Goal: Task Accomplishment & Management: Use online tool/utility

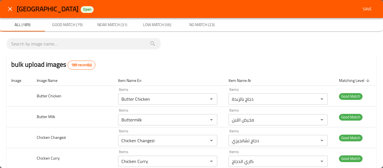
scroll to position [2954, 0]
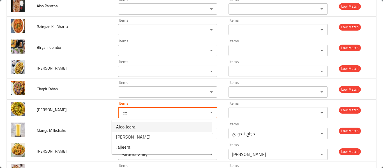
click at [143, 128] on Aloo-option-0 "Aloo Jeera" at bounding box center [162, 127] width 100 height 10
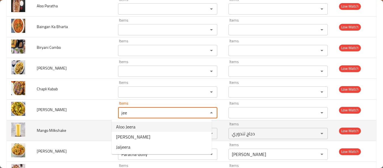
type Aloo "Aloo Jeera"
type Aloo-ar "[PERSON_NAME]"
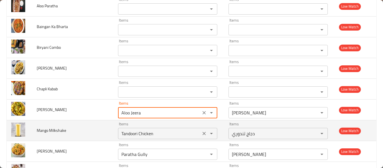
type Aloo "Aloo Jeera"
click at [137, 130] on Milkshake "Tandoori Chicken" at bounding box center [159, 134] width 79 height 8
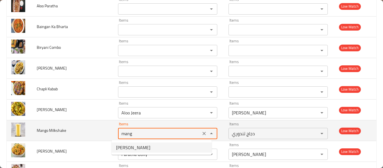
type Milkshake "Tandoori Chicken"
click at [61, 130] on span "Mango Milkshake" at bounding box center [51, 130] width 29 height 7
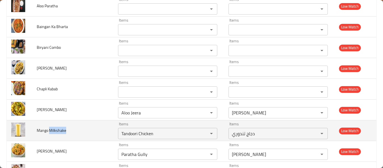
click at [61, 130] on span "Mango Milkshake" at bounding box center [51, 130] width 29 height 7
copy span "Mango Milkshake"
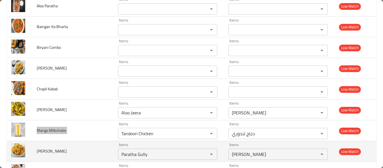
scroll to position [3029, 0]
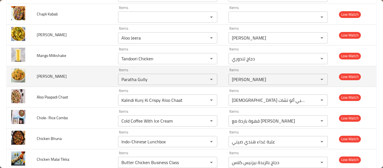
click at [86, 84] on td "[PERSON_NAME]" at bounding box center [73, 76] width 82 height 21
click at [127, 80] on Pulao "Paratha Gully" at bounding box center [159, 79] width 79 height 8
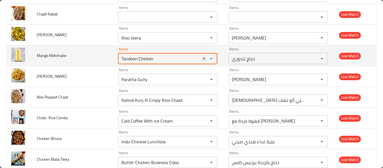
click at [184, 62] on Milkshake "Tandoori Chicken" at bounding box center [159, 59] width 79 height 8
click at [201, 58] on icon "Clear" at bounding box center [204, 59] width 6 height 6
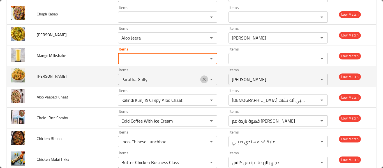
click at [202, 81] on icon "Clear" at bounding box center [204, 80] width 6 height 6
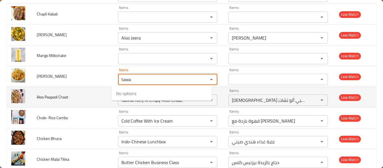
type Pulao "tawa"
drag, startPoint x: 58, startPoint y: 94, endPoint x: 54, endPoint y: 90, distance: 5.6
click at [57, 94] on span "Aloo Paapadi Chaat" at bounding box center [52, 96] width 31 height 7
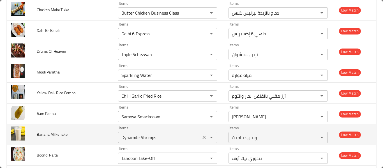
scroll to position [3104, 0]
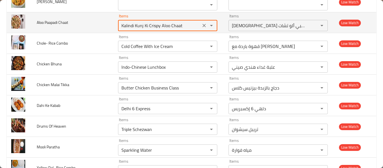
click at [145, 28] on Chaat "Kalindi Kunj Ki Crispy Aloo Chaat" at bounding box center [159, 26] width 79 height 8
click at [201, 27] on icon "Clear" at bounding box center [204, 26] width 6 height 6
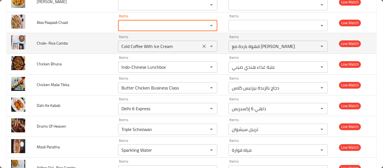
click at [201, 45] on icon "Clear" at bounding box center [204, 46] width 6 height 6
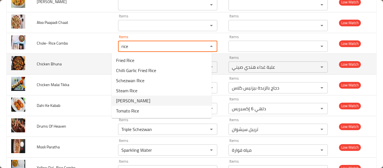
type Combo "rice"
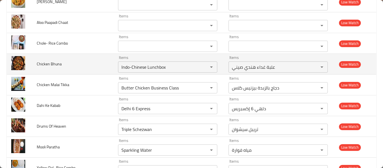
click at [73, 65] on td "Chicken Bhuna" at bounding box center [73, 64] width 82 height 21
click at [201, 67] on icon "Clear" at bounding box center [204, 67] width 6 height 6
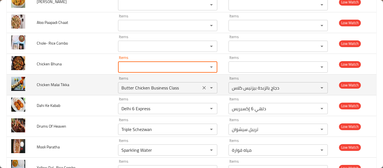
click at [201, 86] on icon "Clear" at bounding box center [204, 88] width 6 height 6
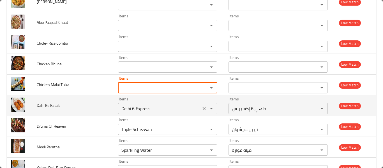
click at [196, 102] on div "Items Delhi 6 Express Items" at bounding box center [167, 105] width 99 height 17
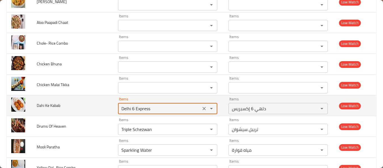
click at [201, 107] on icon "Clear" at bounding box center [204, 109] width 6 height 6
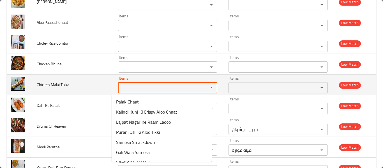
click at [120, 88] on Tikka "Items" at bounding box center [159, 88] width 79 height 8
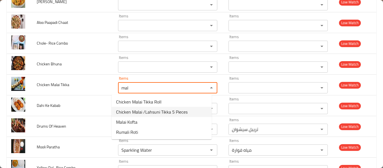
click at [130, 112] on span "Chicken Malai /Lahsuni Tikka 5 Pieces" at bounding box center [152, 112] width 72 height 7
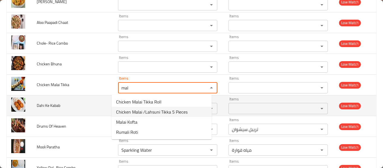
type Tikka "Chicken Malai /Lahsuni Tikka 5 Pieces"
type Tikka-ar "دجاج مالاي / لاهسوني تكا 5 قطع"
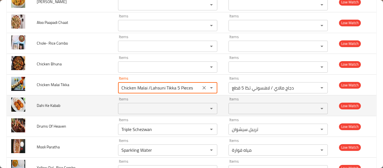
click at [137, 102] on div "Items Items" at bounding box center [167, 105] width 99 height 17
type Tikka "Chicken Malai /Lahsuni Tikka 5 Pieces"
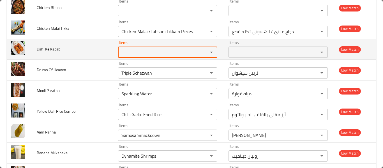
scroll to position [3179, 0]
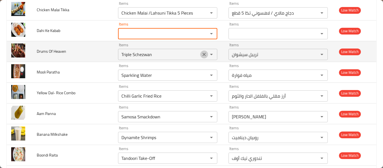
click at [201, 54] on icon "Clear" at bounding box center [204, 55] width 6 height 6
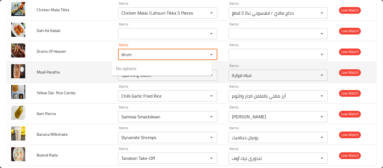
type Heaven "drum"
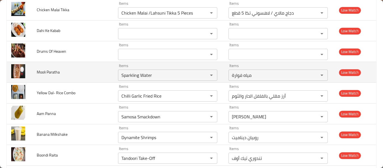
click at [62, 62] on td "Mooli Paratha" at bounding box center [73, 72] width 82 height 21
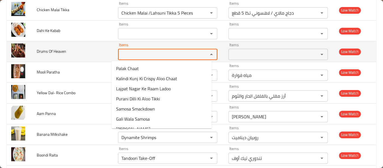
click at [140, 57] on Heaven "Items" at bounding box center [159, 54] width 79 height 8
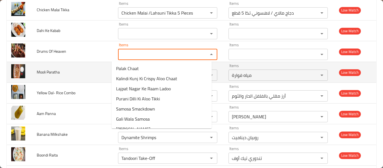
click at [54, 76] on td "Mooli Paratha" at bounding box center [73, 72] width 82 height 21
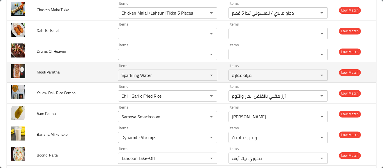
click at [51, 71] on span "Mooli Paratha" at bounding box center [48, 71] width 23 height 7
click at [202, 75] on button "Clear" at bounding box center [204, 75] width 8 height 8
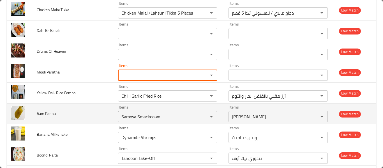
click at [201, 96] on icon "Clear" at bounding box center [204, 96] width 6 height 6
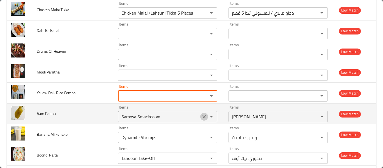
click at [201, 117] on icon "Clear" at bounding box center [204, 117] width 6 height 6
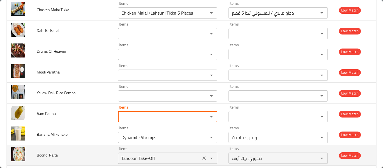
drag, startPoint x: 196, startPoint y: 136, endPoint x: 198, endPoint y: 156, distance: 20.1
click at [200, 136] on button "Clear" at bounding box center [204, 138] width 8 height 8
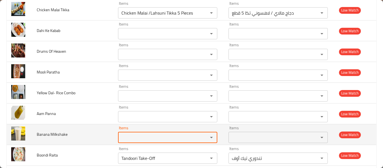
click at [201, 158] on icon "Clear" at bounding box center [204, 158] width 6 height 6
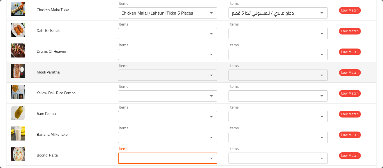
click at [137, 72] on Paratha "Items" at bounding box center [159, 75] width 79 height 8
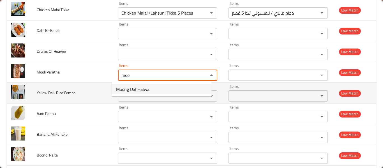
type Paratha "moo"
click at [80, 91] on td "Yellow Dal- Rice Combo" at bounding box center [73, 93] width 82 height 21
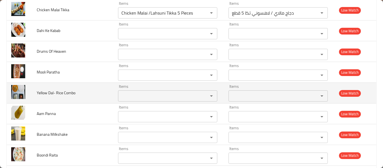
click at [122, 93] on Combo "Items" at bounding box center [159, 96] width 79 height 8
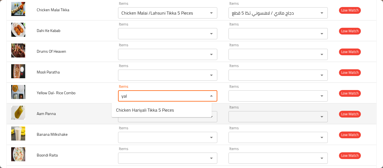
type Combo "yal"
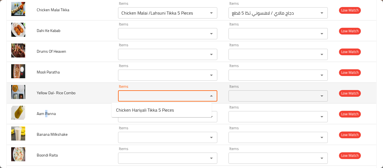
drag, startPoint x: 46, startPoint y: 107, endPoint x: 45, endPoint y: 100, distance: 7.3
click at [47, 107] on td "Aam Panna" at bounding box center [73, 113] width 82 height 21
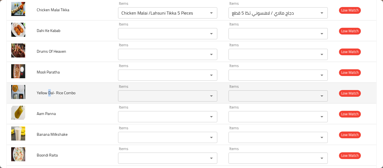
click at [50, 92] on span "Yellow Dal- Rice Combo" at bounding box center [56, 92] width 39 height 7
copy span "Yellow Dal- Rice Combo"
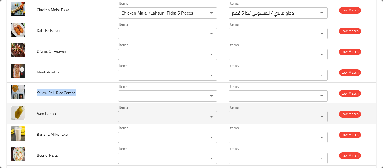
click at [101, 122] on td "Aam Panna" at bounding box center [73, 113] width 82 height 21
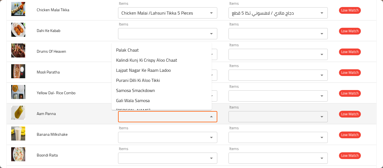
click at [125, 113] on Panna "Items" at bounding box center [159, 117] width 79 height 8
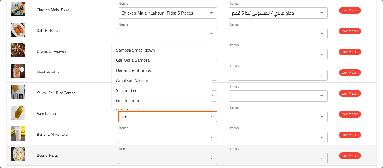
scroll to position [0, 0]
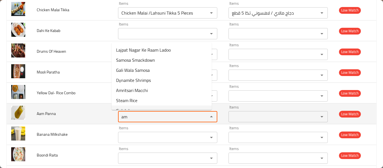
click at [146, 117] on Panna "am" at bounding box center [159, 117] width 79 height 8
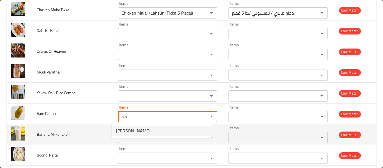
type Panna "pin"
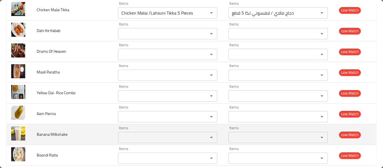
click at [91, 130] on td "Banana Milkshake" at bounding box center [73, 134] width 82 height 21
click at [135, 135] on Milkshake "Items" at bounding box center [159, 138] width 79 height 8
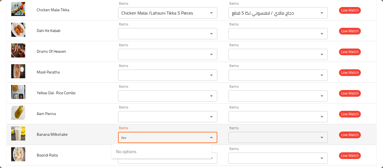
type Milkshake "n"
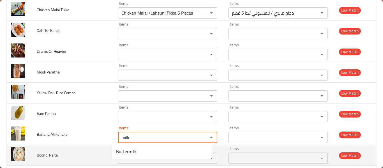
type Milkshake "milk"
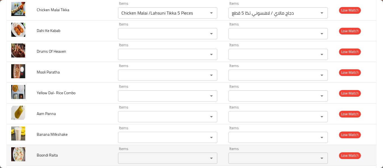
click at [61, 158] on td "Boondi Raita" at bounding box center [73, 155] width 82 height 21
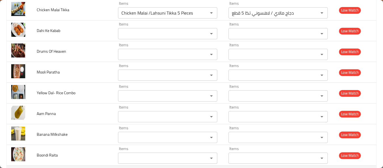
scroll to position [3328, 0]
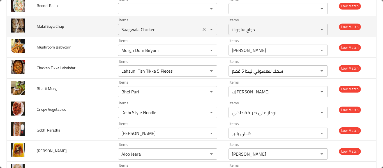
click at [201, 29] on icon "Clear" at bounding box center [204, 30] width 6 height 6
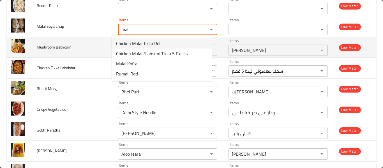
type Chap "mal"
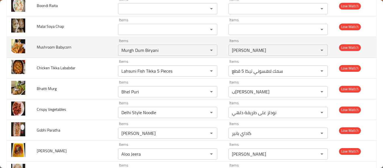
click at [70, 39] on td "Mushroom Babycorn" at bounding box center [73, 47] width 82 height 21
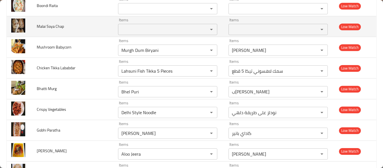
click at [54, 25] on span "Malai Soya Chap" at bounding box center [50, 26] width 27 height 7
copy span "Malai Soya Chap"
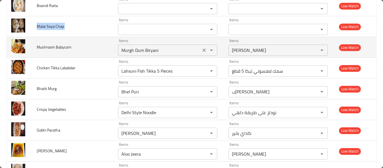
drag, startPoint x: 156, startPoint y: 52, endPoint x: 176, endPoint y: 52, distance: 19.9
click at [156, 52] on Babycorn "Murgh Dum Biryani" at bounding box center [159, 50] width 79 height 8
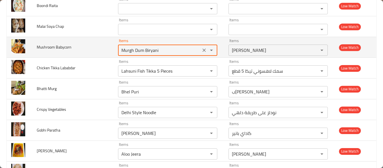
drag, startPoint x: 202, startPoint y: 49, endPoint x: 196, endPoint y: 71, distance: 22.1
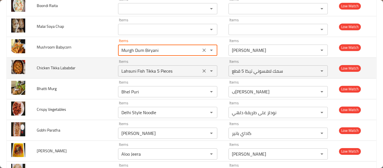
click at [202, 50] on icon "Clear" at bounding box center [204, 50] width 6 height 6
click at [201, 71] on icon "Clear" at bounding box center [204, 71] width 6 height 6
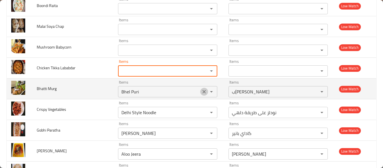
click at [201, 89] on button "Clear" at bounding box center [204, 92] width 8 height 8
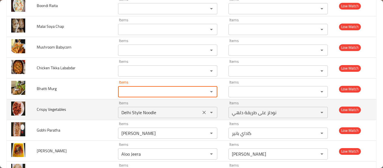
click at [201, 112] on icon "Clear" at bounding box center [204, 113] width 6 height 6
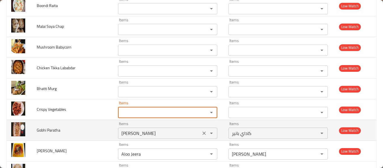
click at [201, 131] on icon "Clear" at bounding box center [204, 133] width 6 height 6
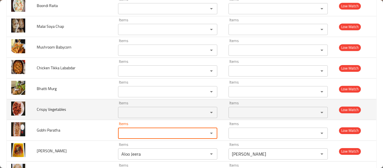
scroll to position [3403, 0]
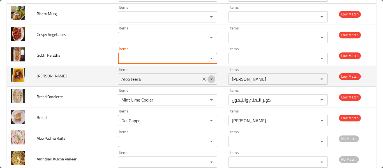
click at [208, 79] on button "Open" at bounding box center [212, 79] width 8 height 8
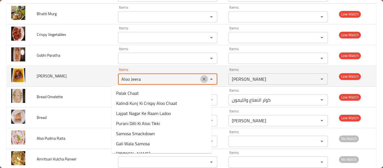
click at [203, 79] on icon "Clear" at bounding box center [204, 78] width 3 height 3
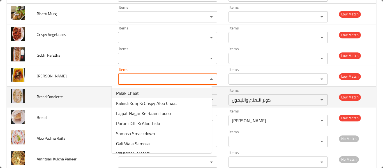
click at [38, 100] on span "Bread Omelette" at bounding box center [50, 96] width 26 height 7
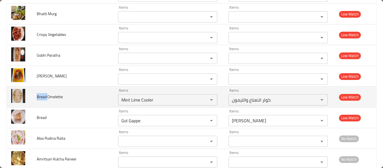
click at [38, 100] on span "Bread Omelette" at bounding box center [50, 96] width 26 height 7
copy span "Bread Omelette"
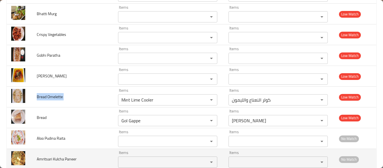
click at [201, 99] on icon "Clear" at bounding box center [204, 100] width 6 height 6
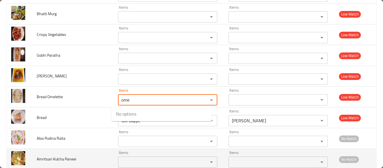
type Omelette "ome"
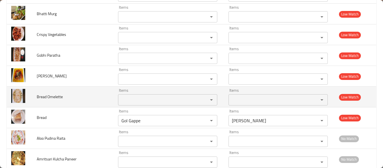
click at [203, 121] on icon "Clear" at bounding box center [204, 120] width 3 height 3
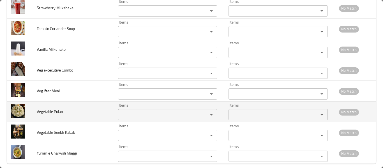
scroll to position [3852, 0]
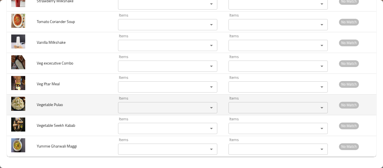
click at [137, 106] on Pulao "Items" at bounding box center [159, 108] width 79 height 8
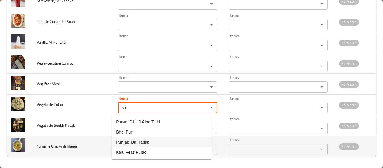
type Pulao "pu"
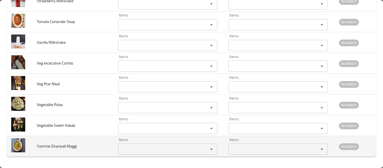
click at [85, 139] on td "Yummie Gharwali Maggi" at bounding box center [73, 146] width 82 height 21
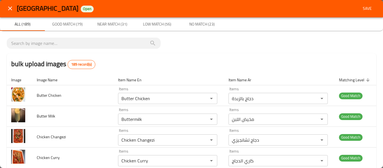
scroll to position [0, 0]
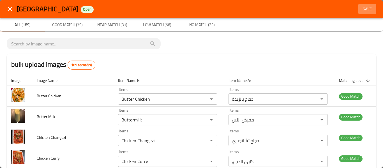
click at [363, 12] on span "Save" at bounding box center [367, 9] width 13 height 7
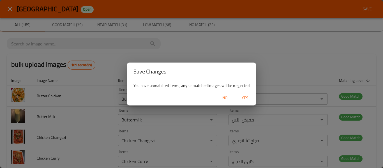
click at [239, 96] on span "Yes" at bounding box center [244, 98] width 13 height 7
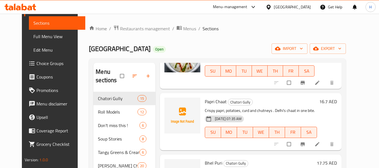
scroll to position [449, 0]
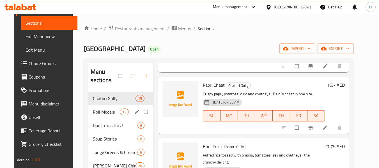
drag, startPoint x: 110, startPoint y: 115, endPoint x: 105, endPoint y: 112, distance: 5.6
click at [109, 114] on div "Roll Models 12" at bounding box center [120, 111] width 65 height 13
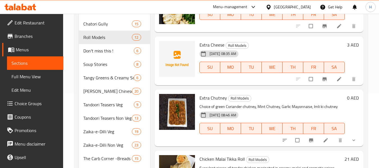
scroll to position [55, 0]
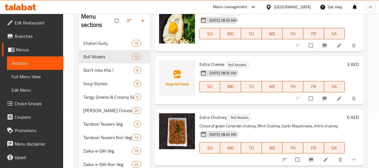
click at [28, 73] on span "Full Menu View" at bounding box center [34, 76] width 47 height 7
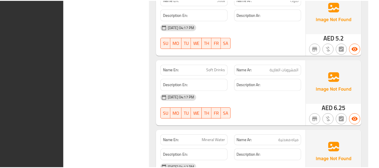
scroll to position [16569, 0]
